Goal: Navigation & Orientation: Find specific page/section

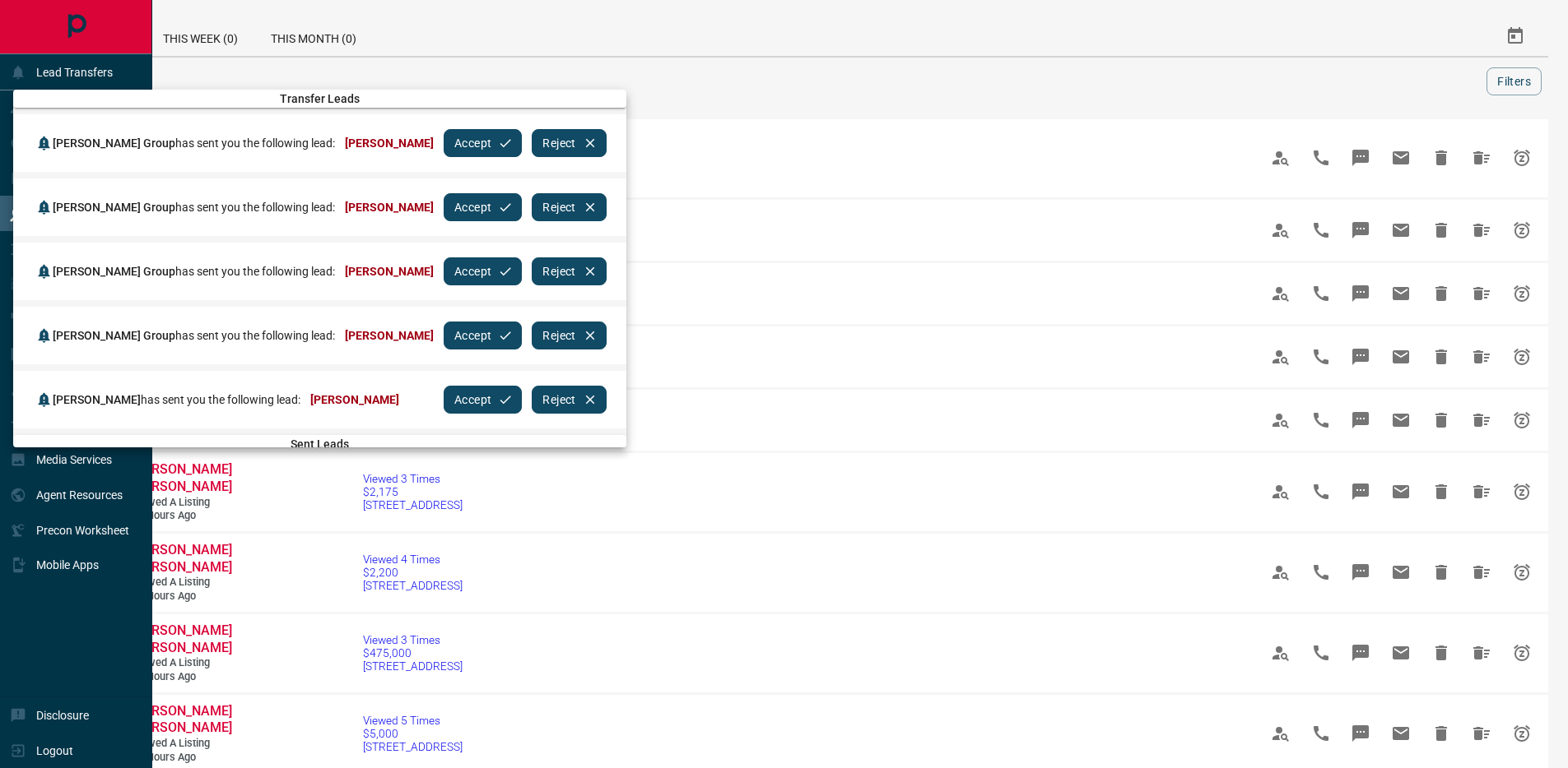
click at [477, 140] on button "Accept" at bounding box center [483, 143] width 78 height 28
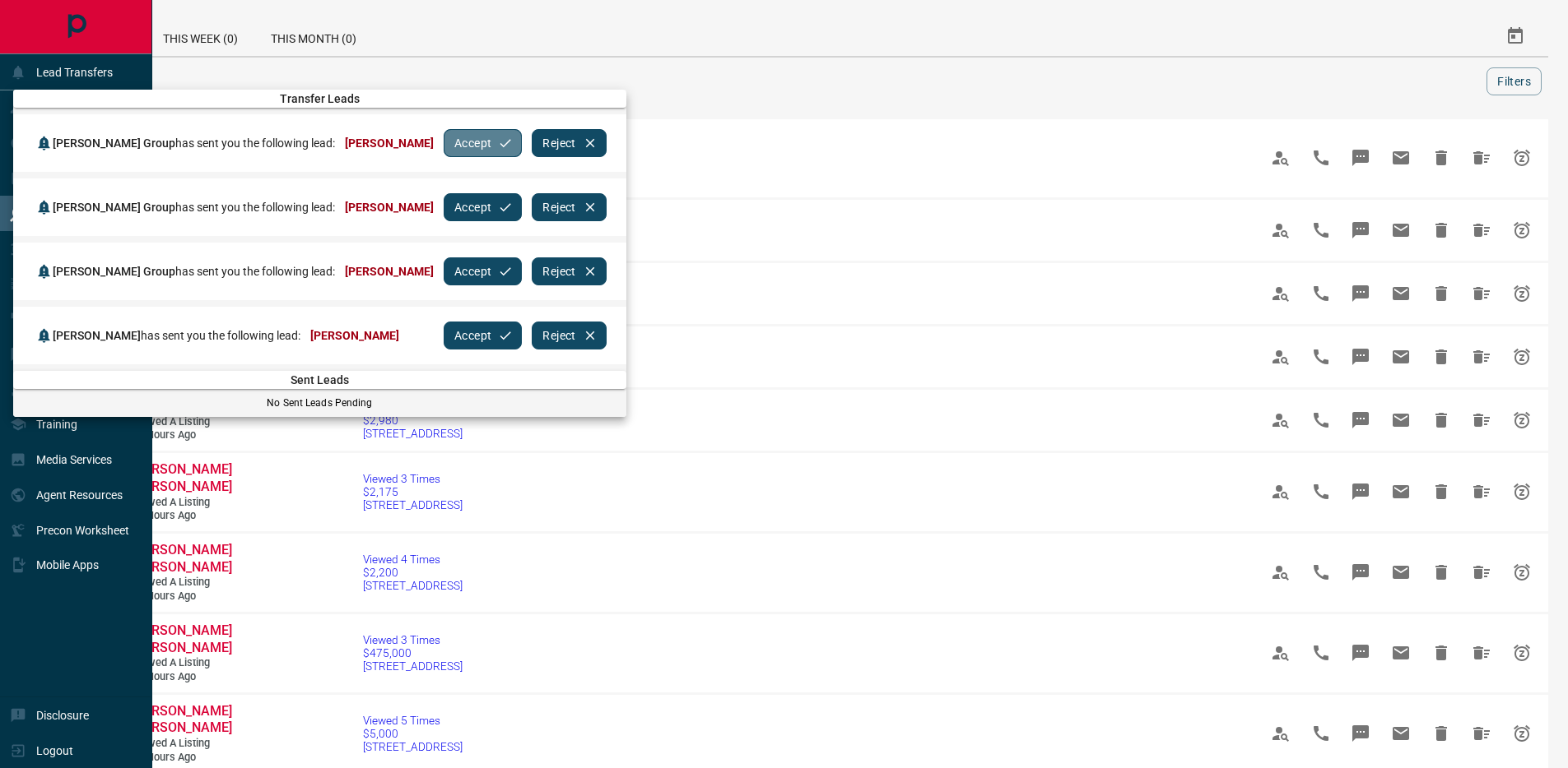
click at [477, 140] on button "Accept" at bounding box center [483, 143] width 78 height 28
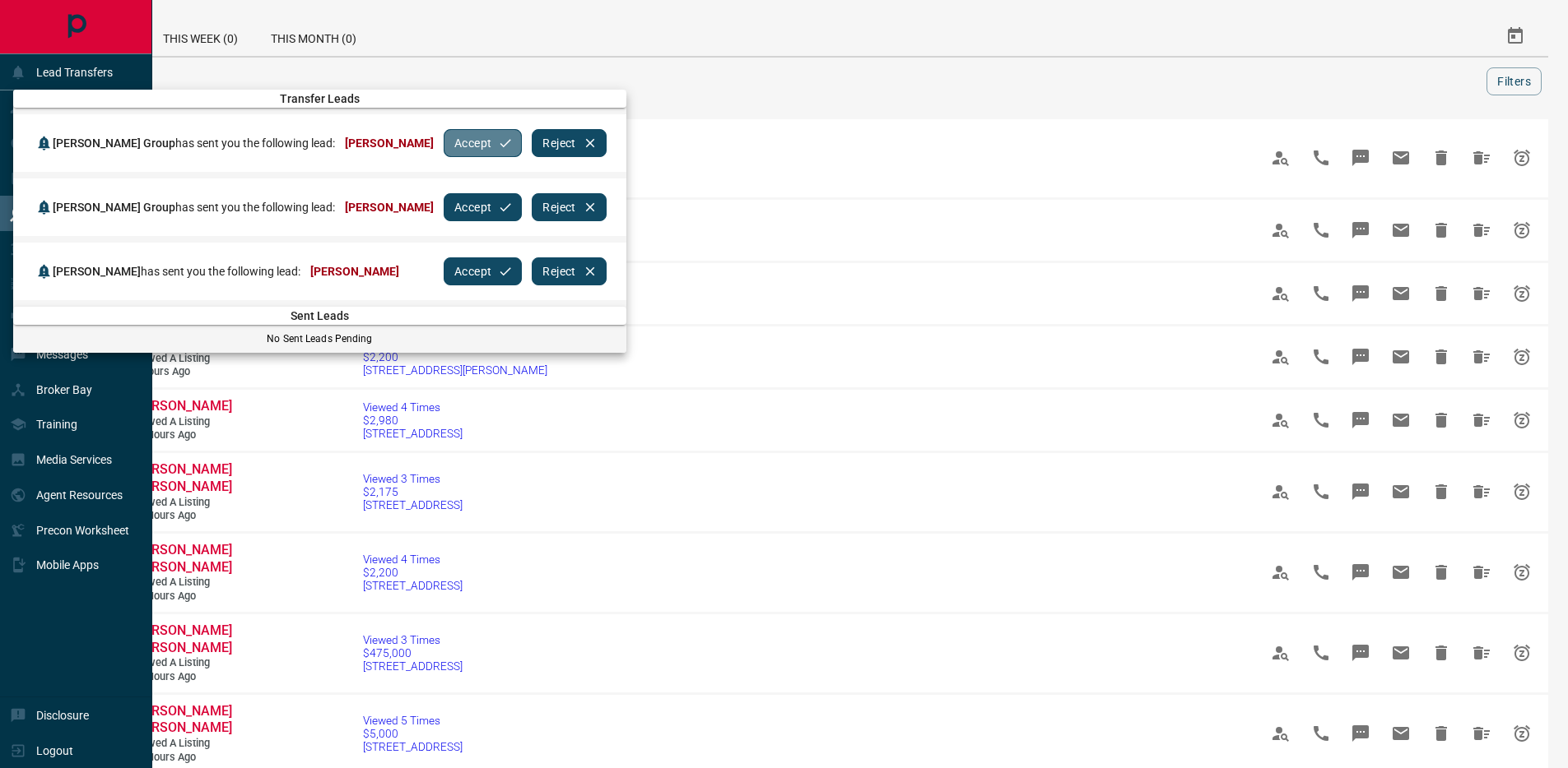
click at [477, 140] on button "Accept" at bounding box center [483, 143] width 78 height 28
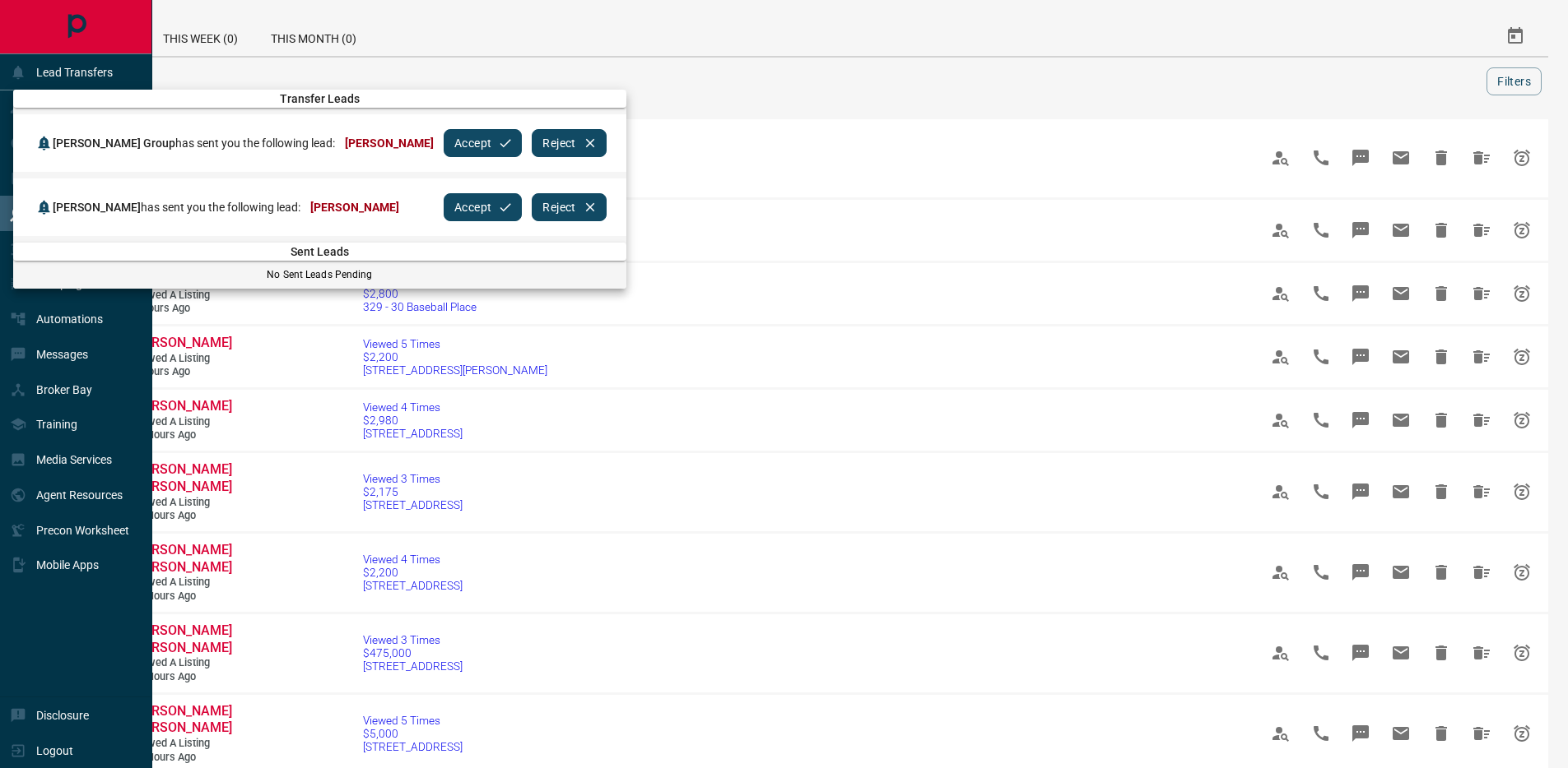
click at [498, 140] on icon "button" at bounding box center [506, 143] width 15 height 15
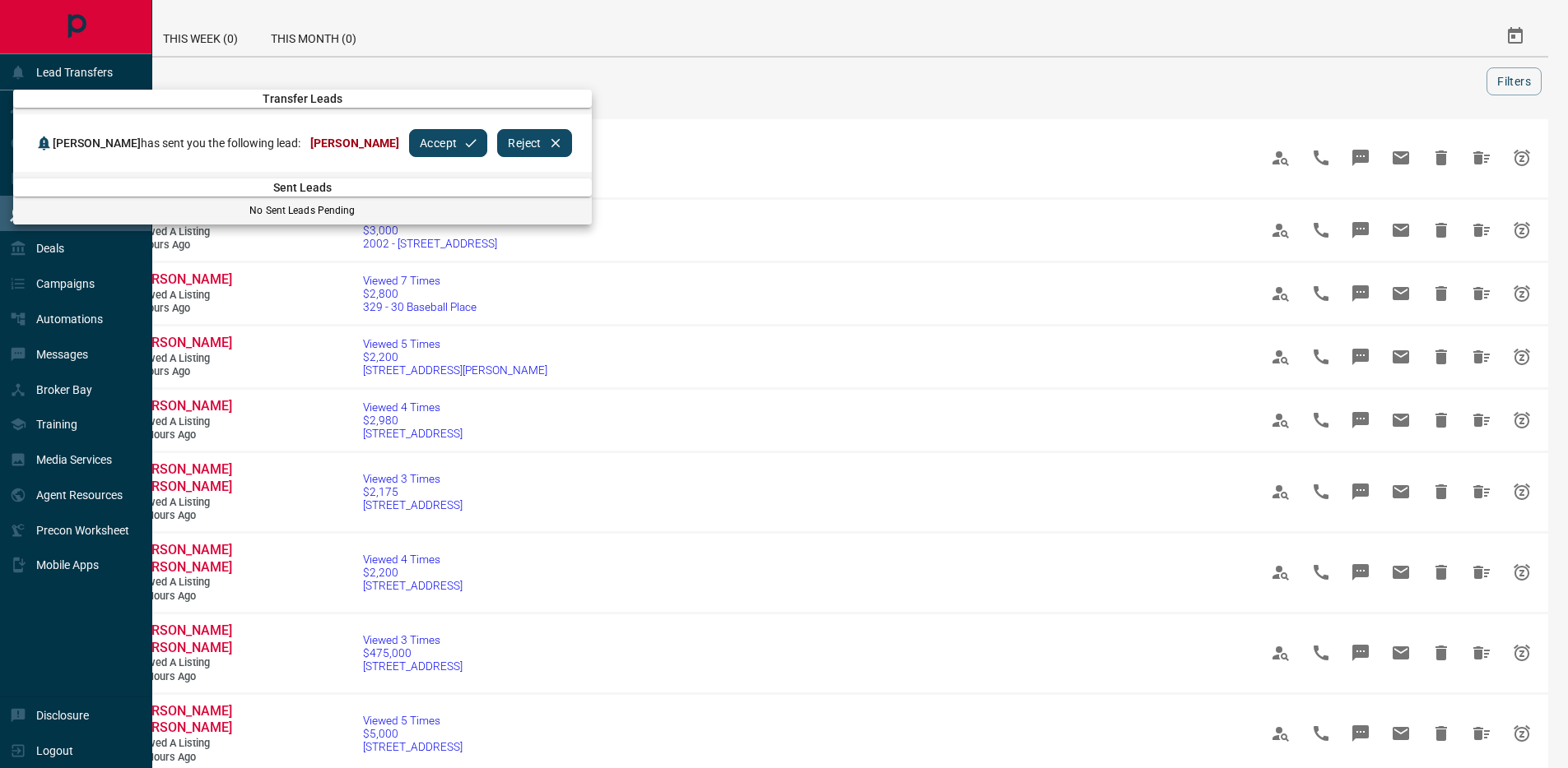
click at [497, 140] on button "Reject" at bounding box center [534, 143] width 74 height 28
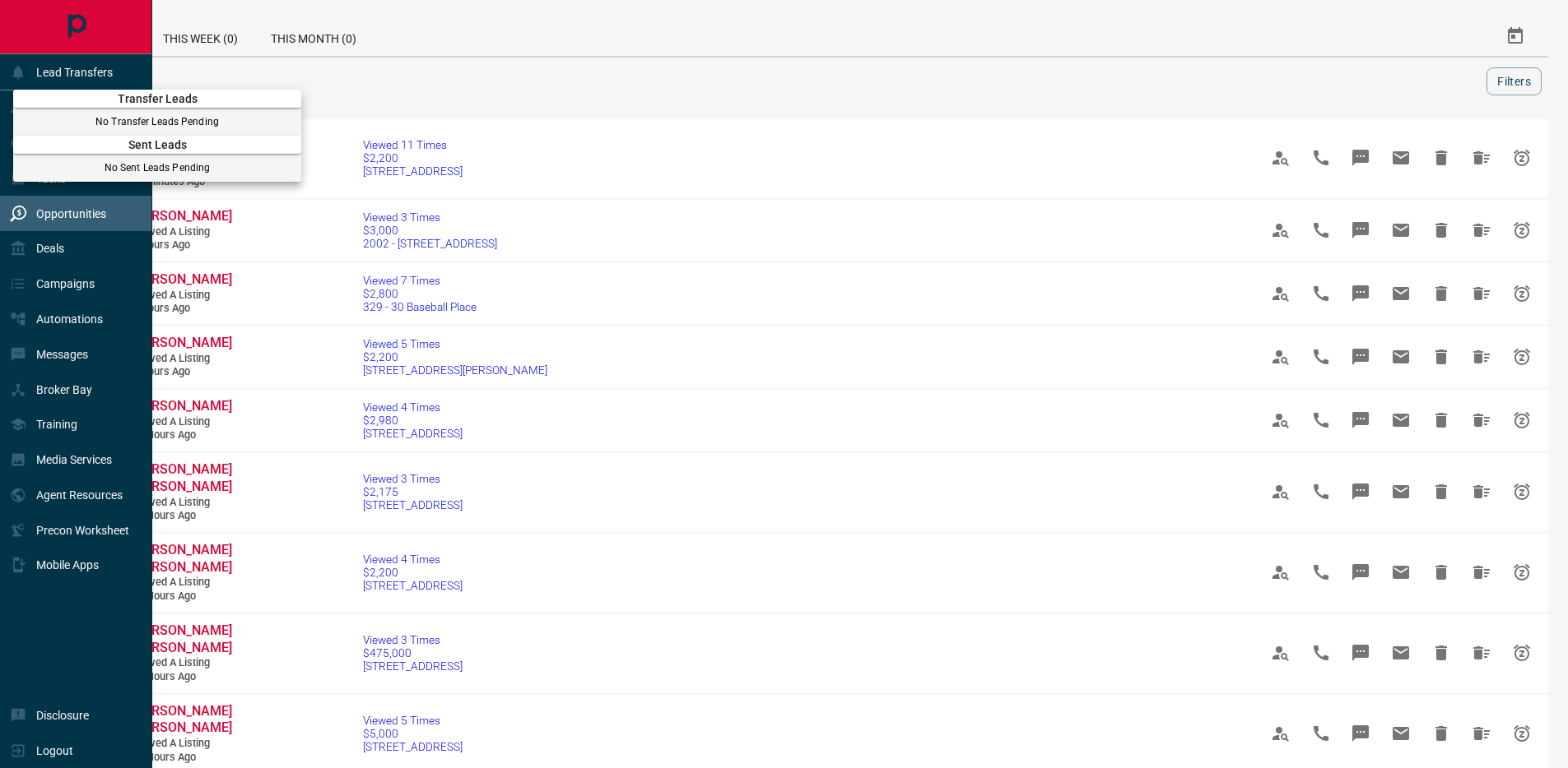
click at [276, 63] on div at bounding box center [784, 384] width 1568 height 768
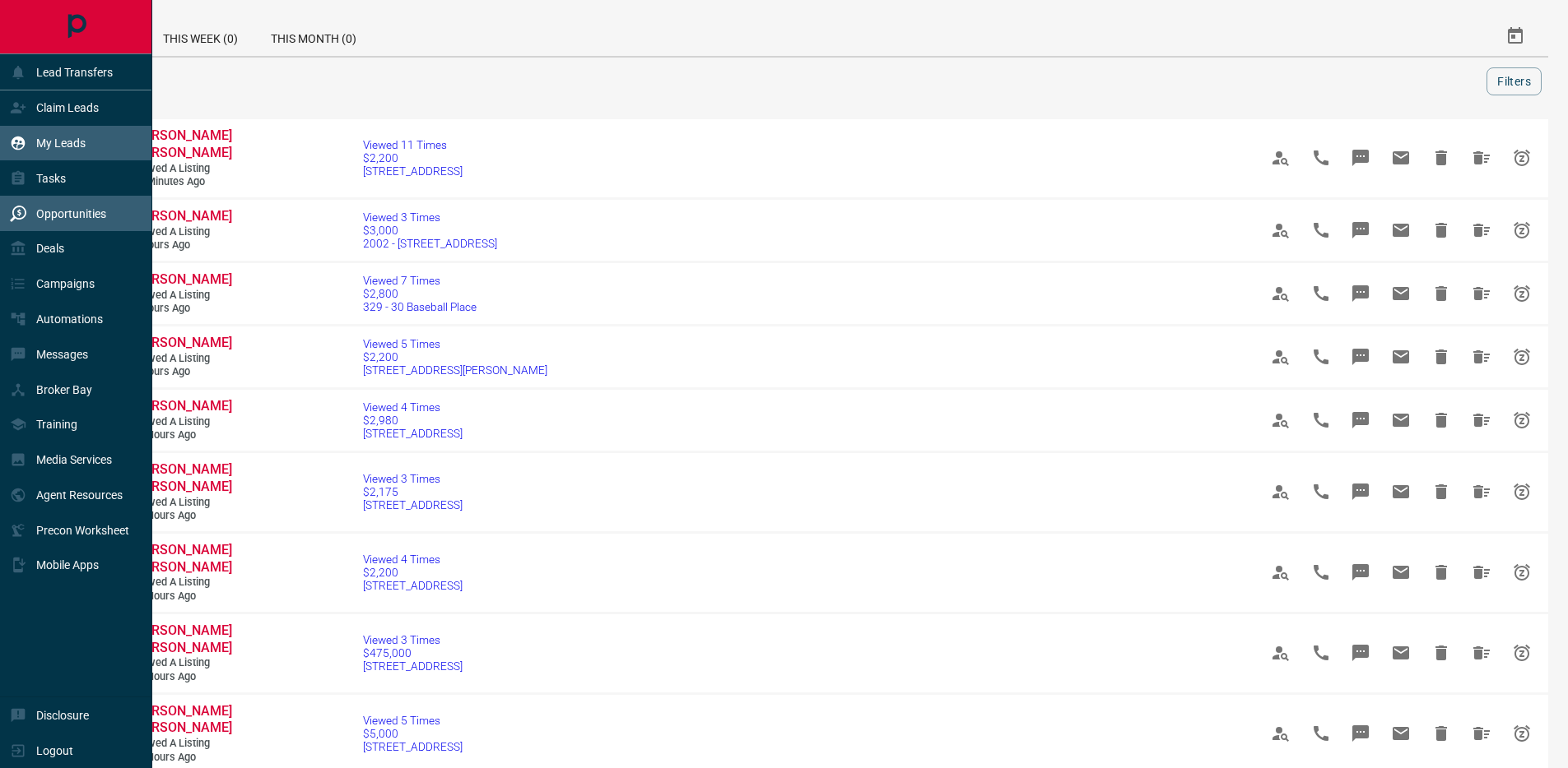
click at [44, 142] on p "My Leads" at bounding box center [61, 143] width 49 height 13
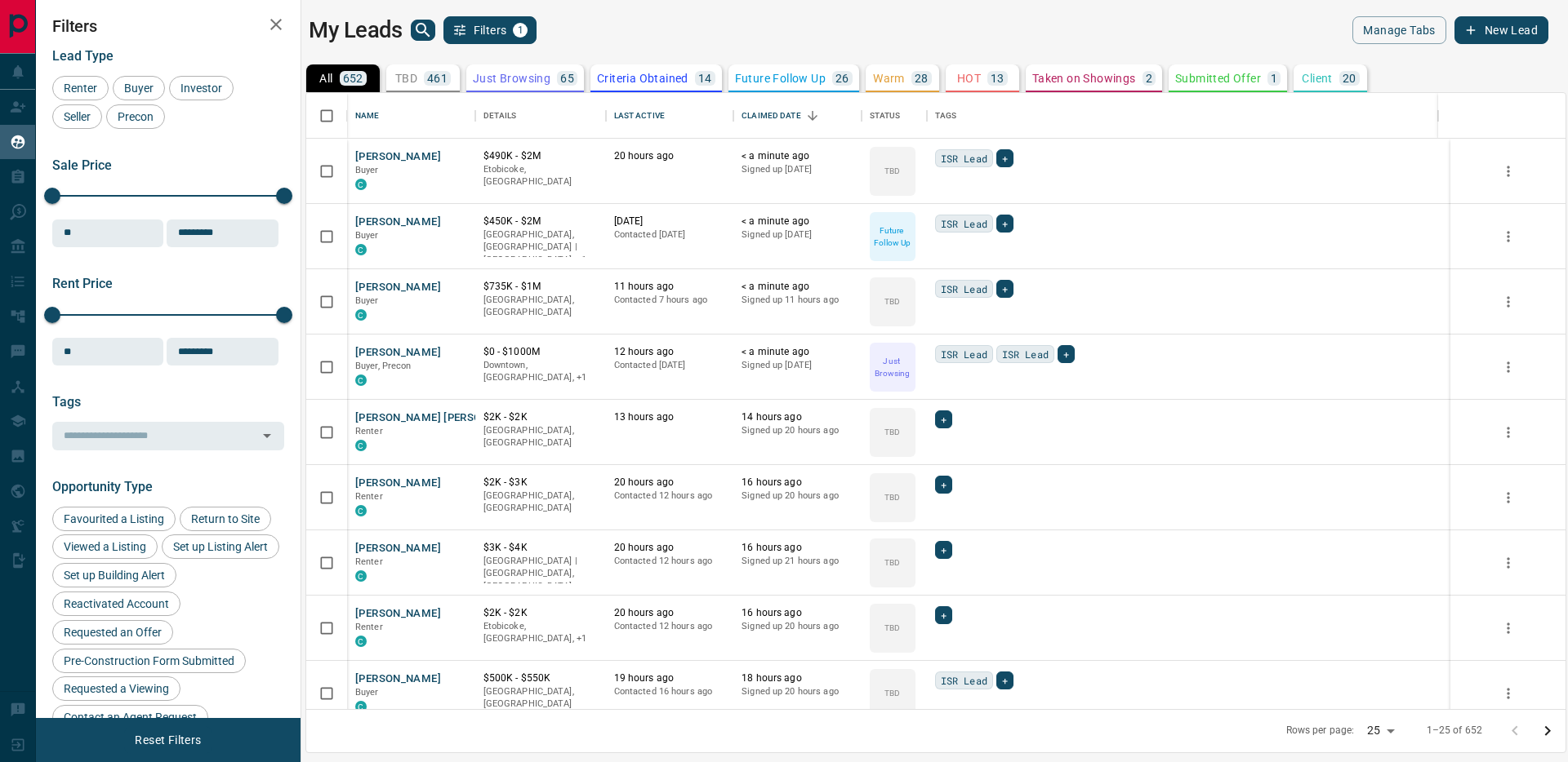
scroll to position [604, 1247]
click at [271, 24] on icon "button" at bounding box center [276, 24] width 20 height 20
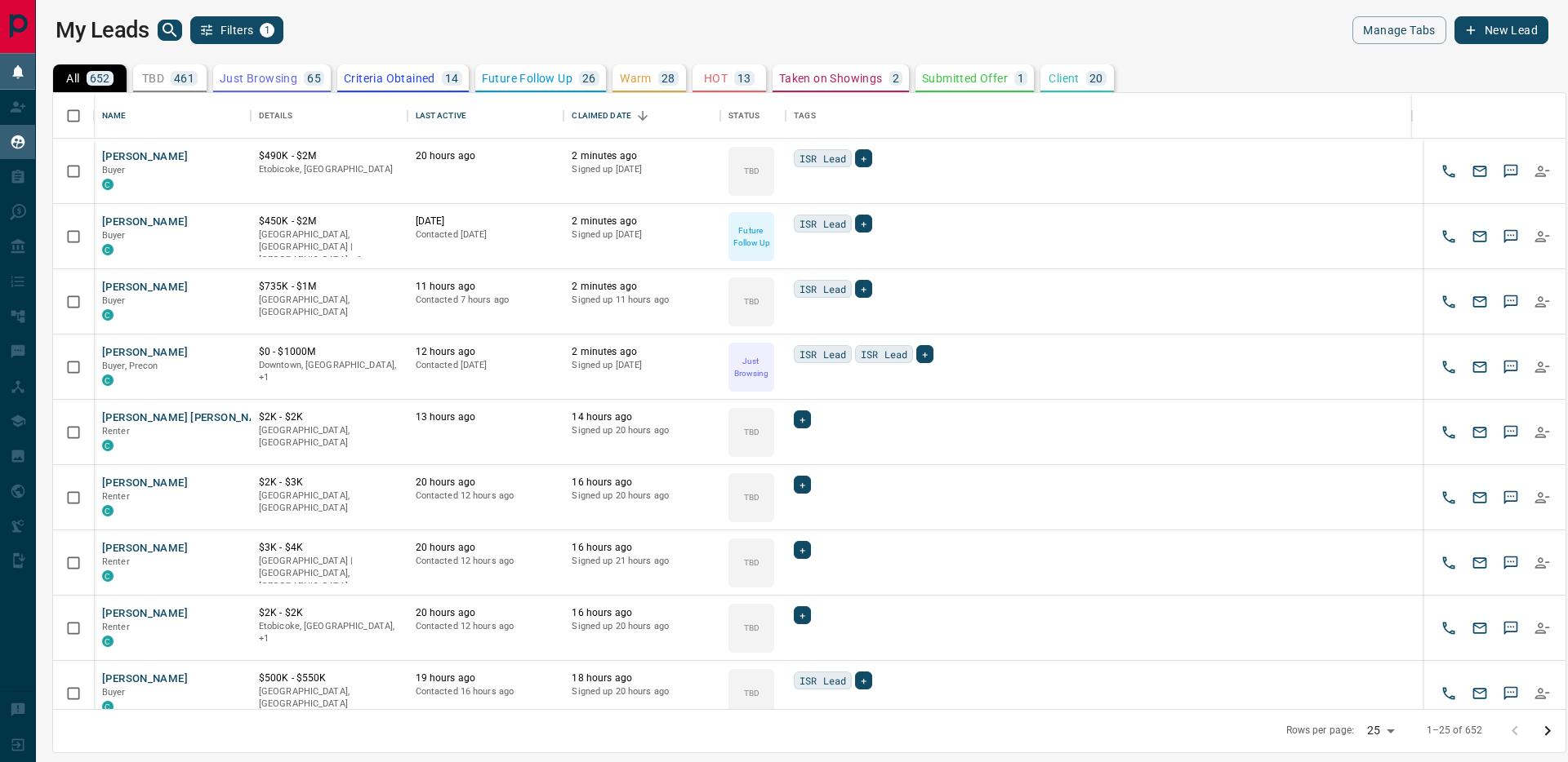
scroll to position [604, 1500]
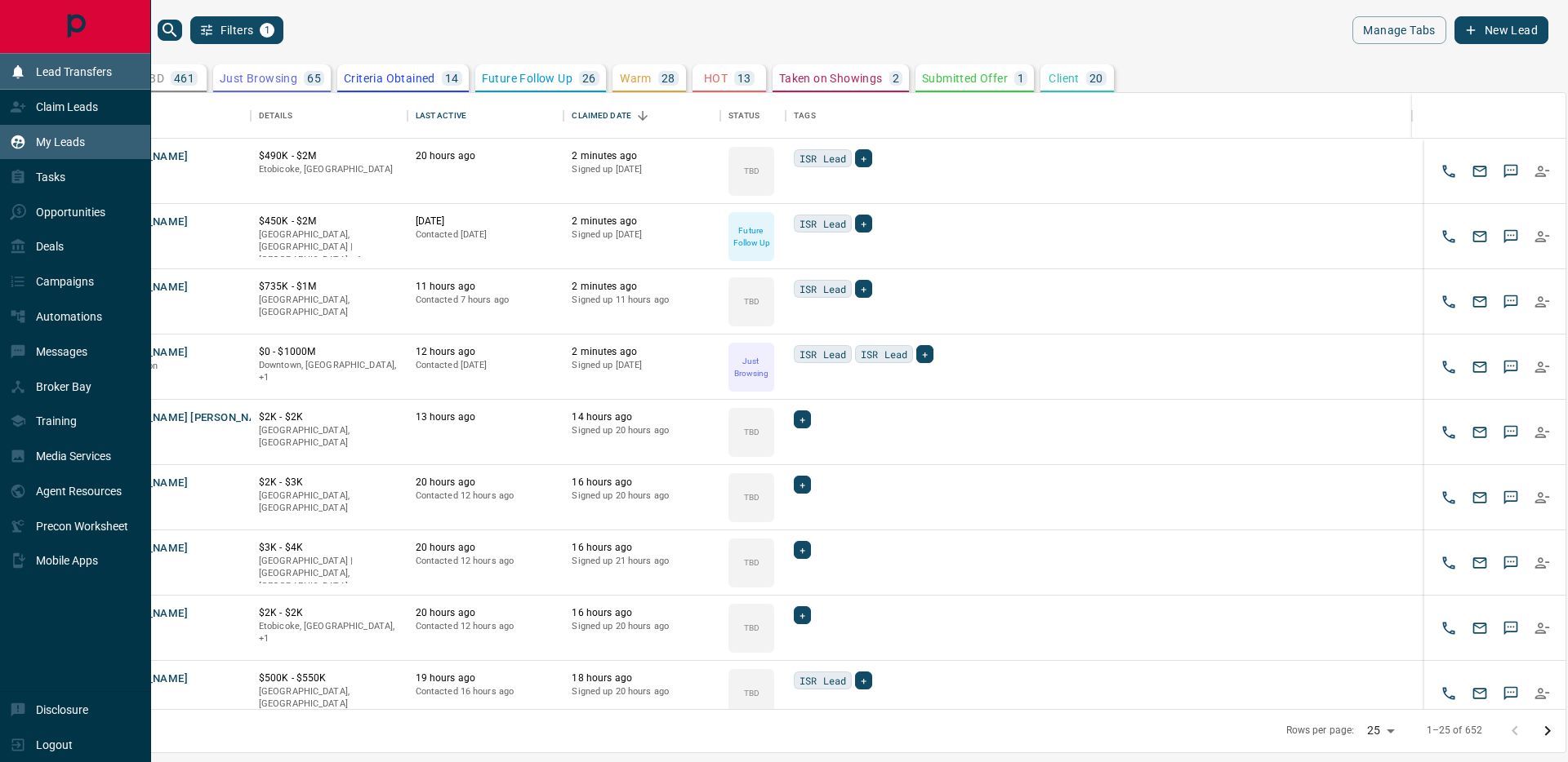
click at [24, 79] on icon at bounding box center [18, 71] width 16 height 16
